Goal: Transaction & Acquisition: Purchase product/service

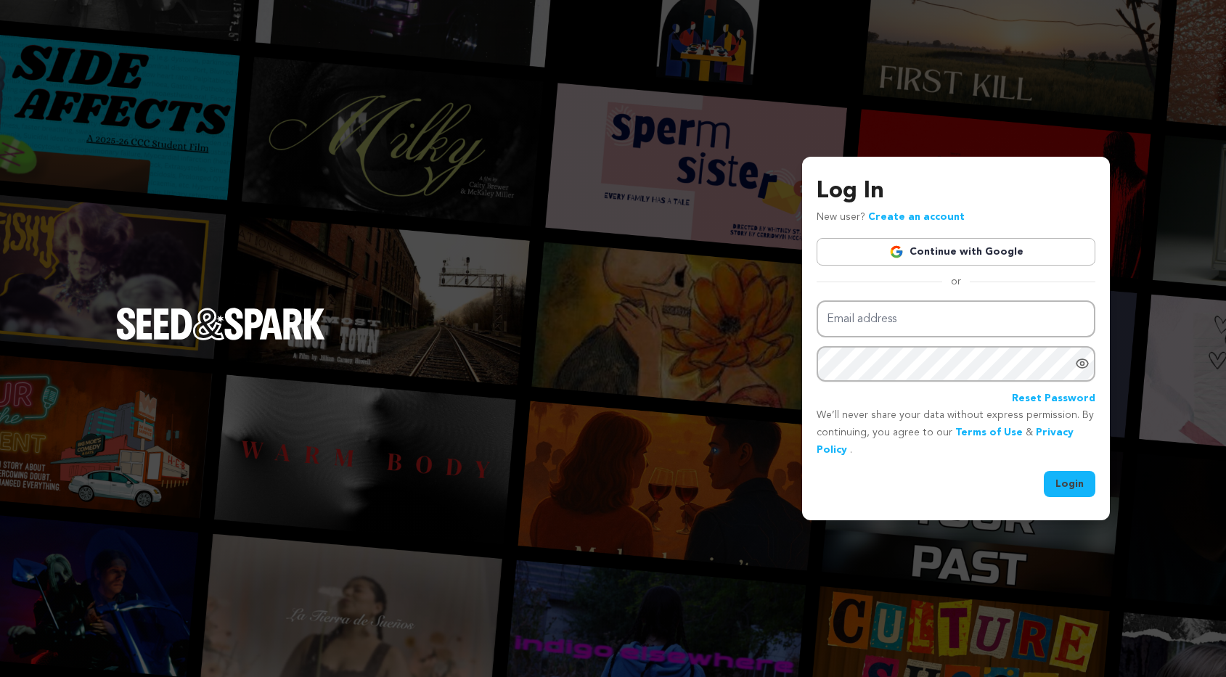
click at [923, 253] on link "Continue with Google" at bounding box center [956, 252] width 279 height 28
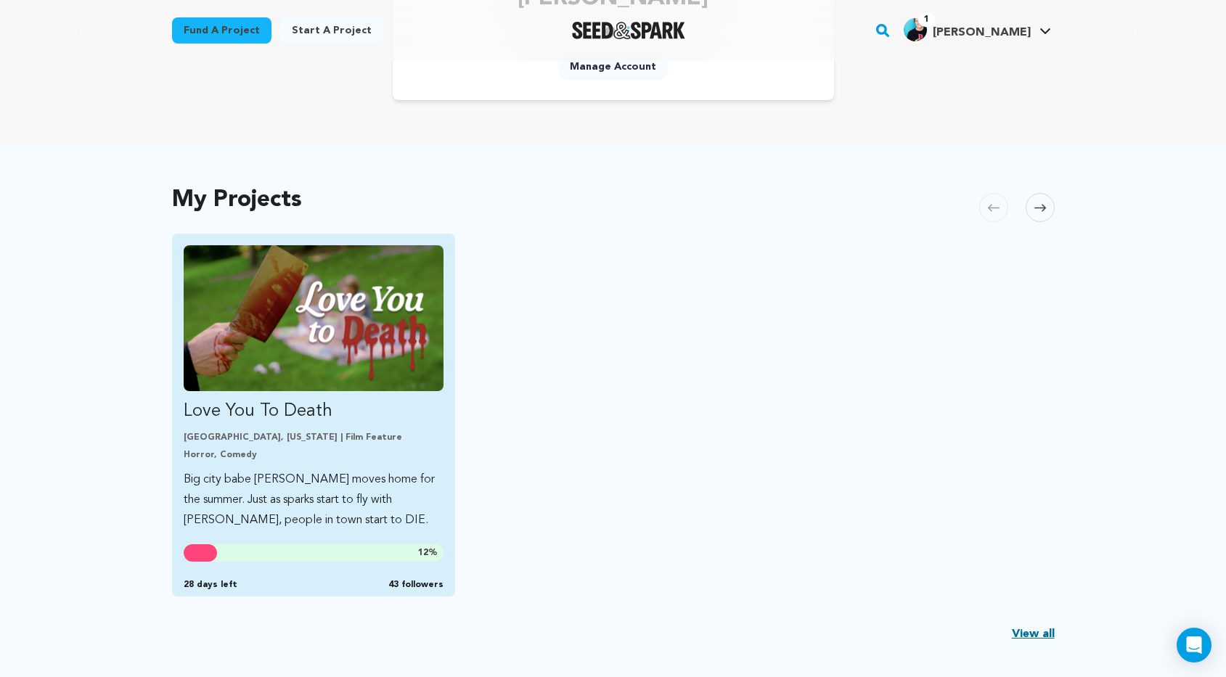
scroll to position [189, 0]
click at [385, 319] on img "Fund Love You To Death" at bounding box center [314, 319] width 261 height 146
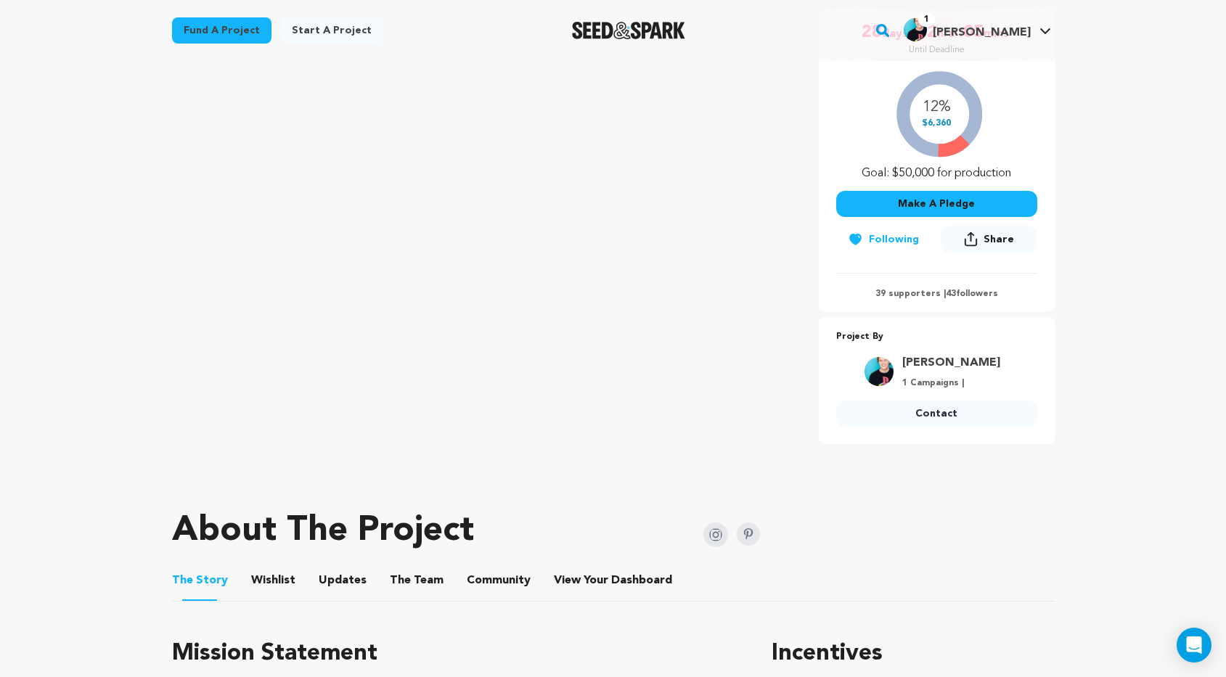
scroll to position [291, 0]
